Goal: Task Accomplishment & Management: Use online tool/utility

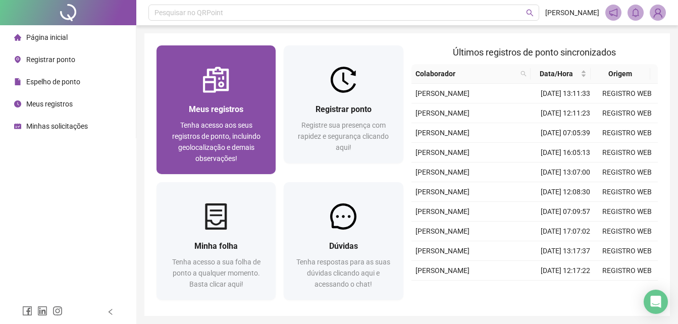
click at [249, 135] on span "Tenha acesso aos seus registros de ponto, incluindo geolocalização e demais obs…" at bounding box center [216, 141] width 88 height 41
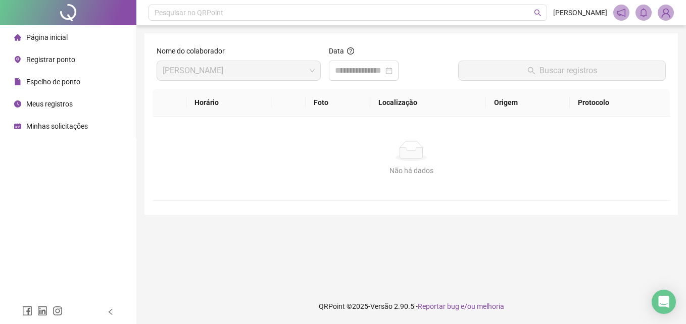
click at [69, 41] on li "Página inicial" at bounding box center [68, 37] width 132 height 20
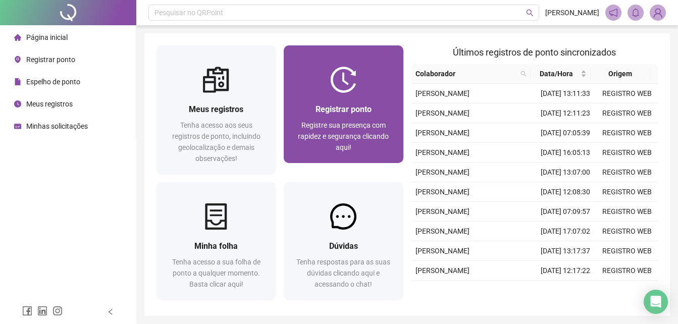
click at [355, 125] on span "Registre sua presença com rapidez e segurança clicando aqui!" at bounding box center [343, 136] width 91 height 30
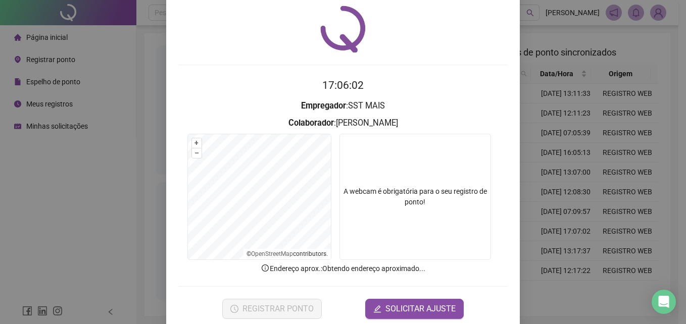
scroll to position [48, 0]
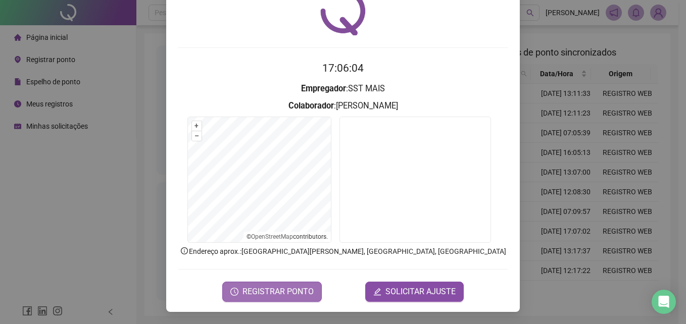
click at [274, 298] on button "REGISTRAR PONTO" at bounding box center [271, 292] width 99 height 20
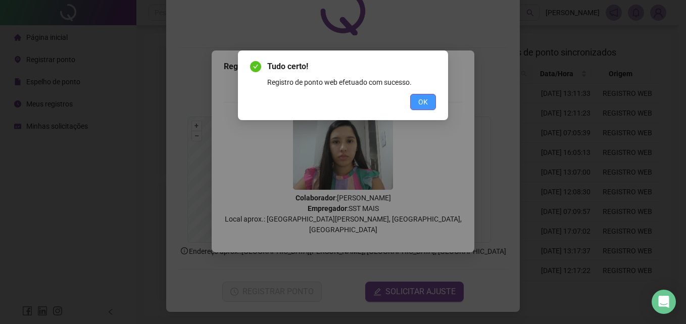
click at [427, 104] on span "OK" at bounding box center [423, 101] width 10 height 11
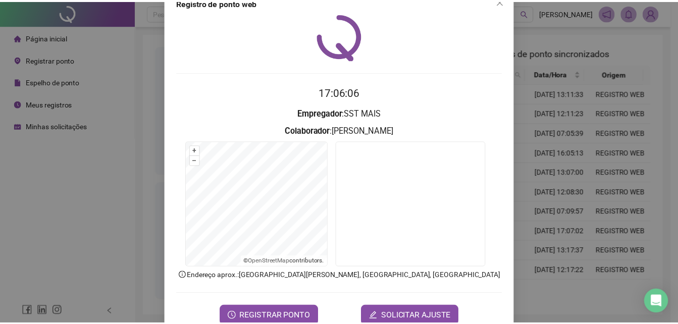
scroll to position [0, 0]
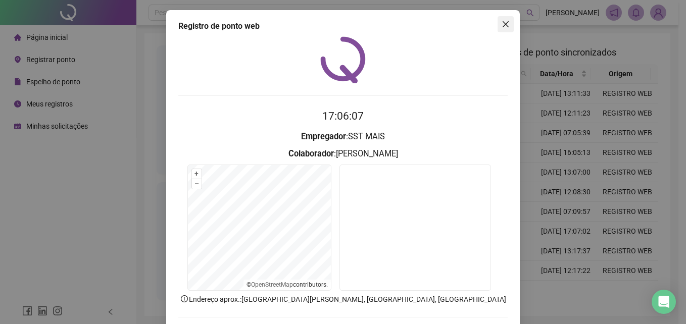
click at [502, 23] on icon "close" at bounding box center [505, 24] width 8 height 8
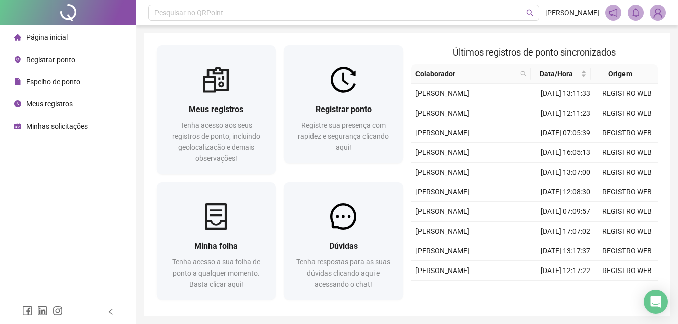
click at [66, 32] on div "Página inicial" at bounding box center [41, 37] width 54 height 20
